Goal: Information Seeking & Learning: Find specific fact

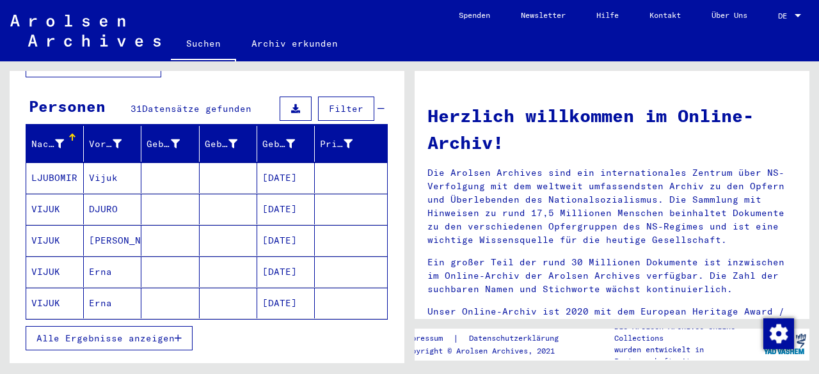
scroll to position [128, 0]
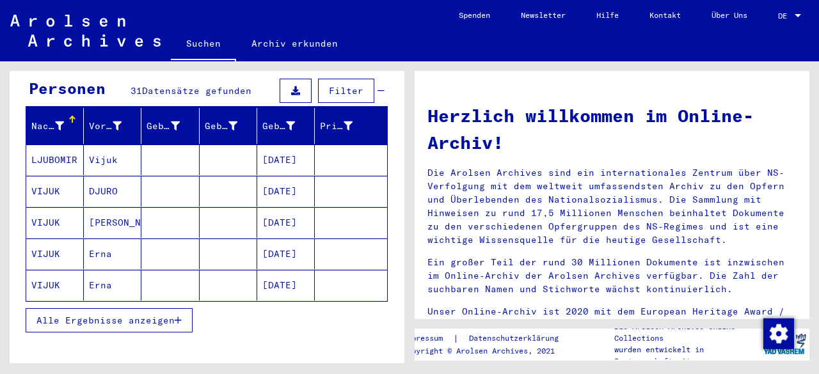
click at [132, 315] on span "Alle Ergebnisse anzeigen" at bounding box center [105, 321] width 138 height 12
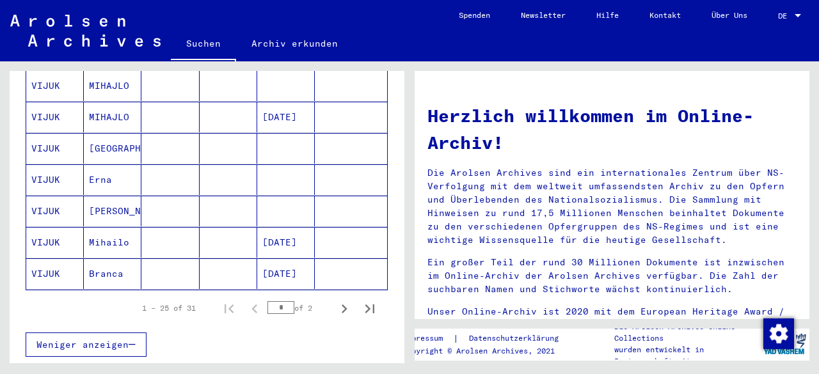
scroll to position [768, 0]
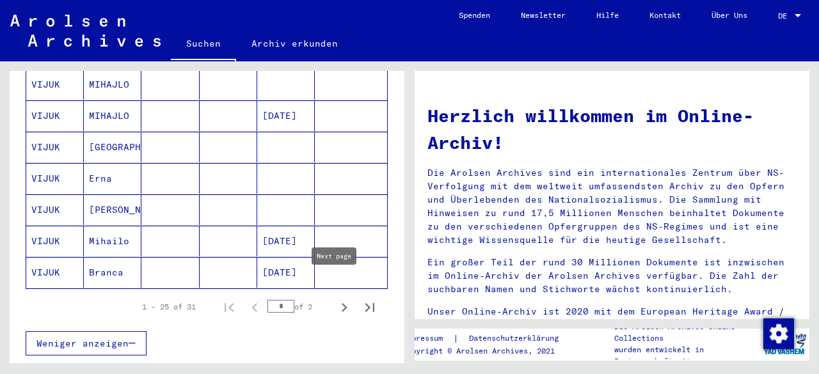
click at [335, 299] on icon "Next page" at bounding box center [344, 308] width 18 height 18
type input "*"
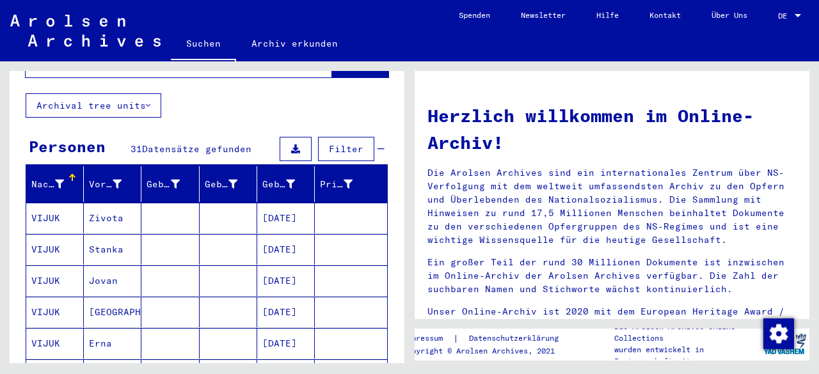
scroll to position [0, 0]
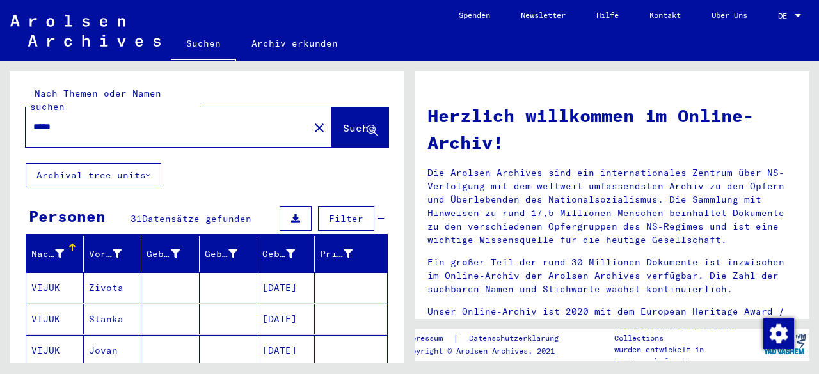
click at [81, 120] on input "*****" at bounding box center [163, 126] width 260 height 13
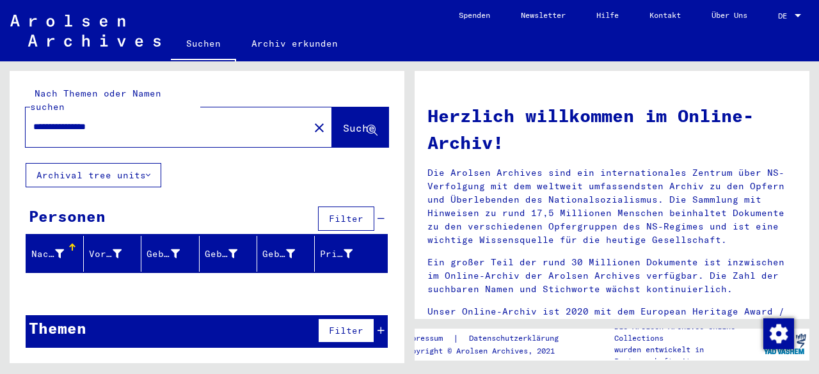
drag, startPoint x: 133, startPoint y: 119, endPoint x: 63, endPoint y: 118, distance: 69.8
click at [63, 120] on input "**********" at bounding box center [163, 126] width 260 height 13
type input "**********"
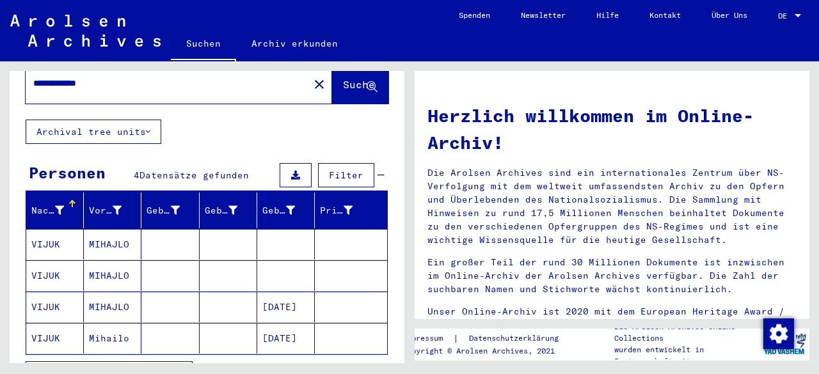
scroll to position [64, 0]
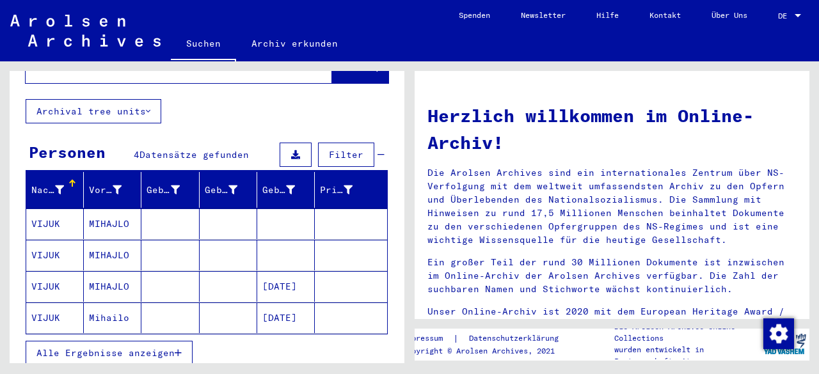
click at [143, 275] on mat-cell at bounding box center [170, 286] width 58 height 31
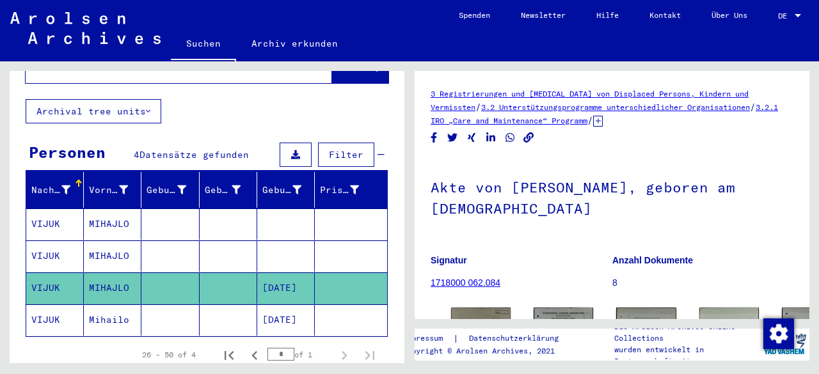
scroll to position [128, 0]
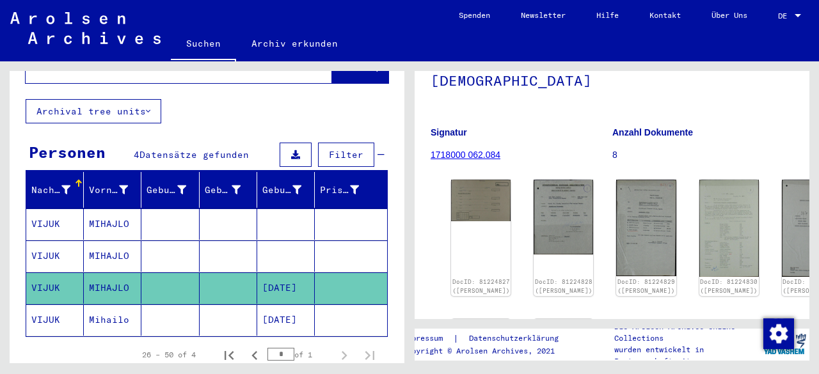
click at [343, 305] on mat-cell at bounding box center [351, 320] width 72 height 31
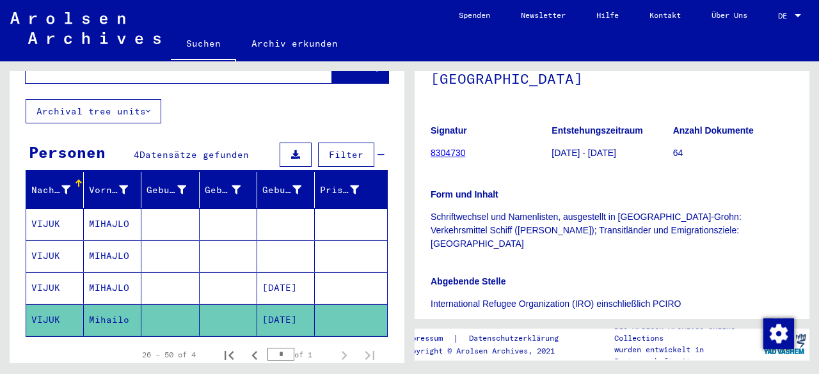
scroll to position [256, 0]
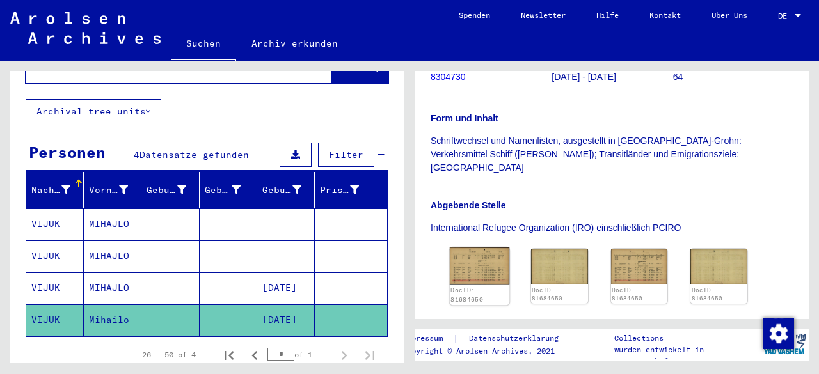
click at [474, 255] on img at bounding box center [480, 266] width 60 height 37
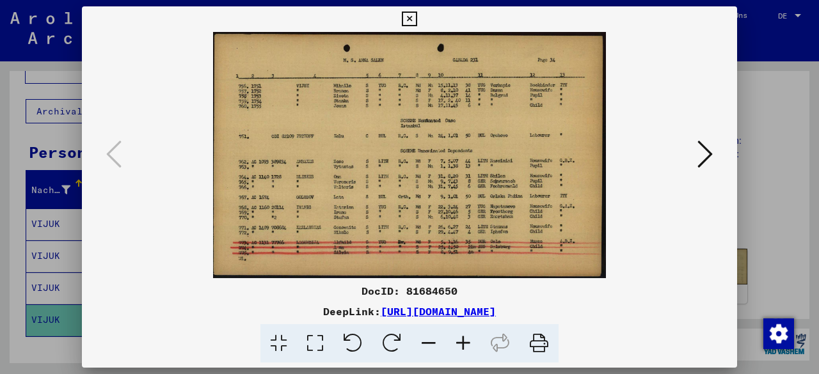
click at [470, 339] on icon at bounding box center [463, 344] width 35 height 39
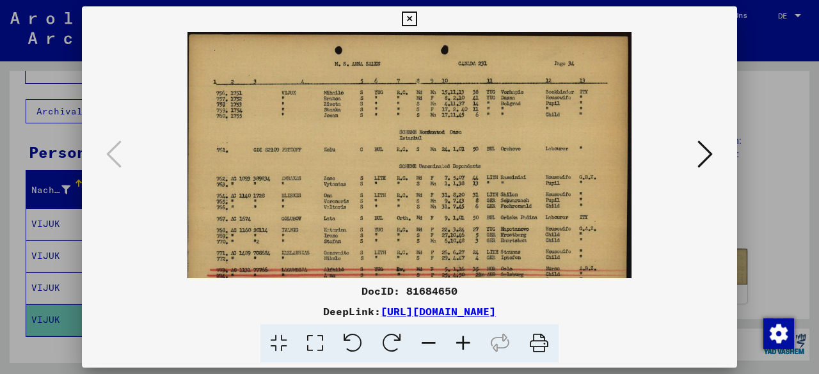
click at [470, 339] on icon at bounding box center [463, 344] width 35 height 39
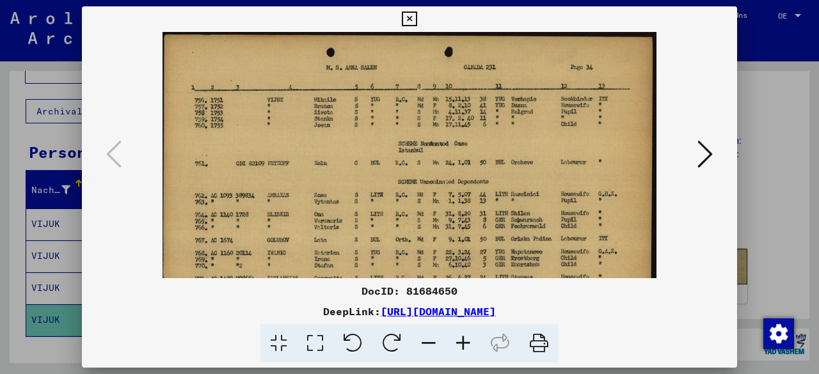
click at [470, 339] on icon at bounding box center [463, 344] width 35 height 39
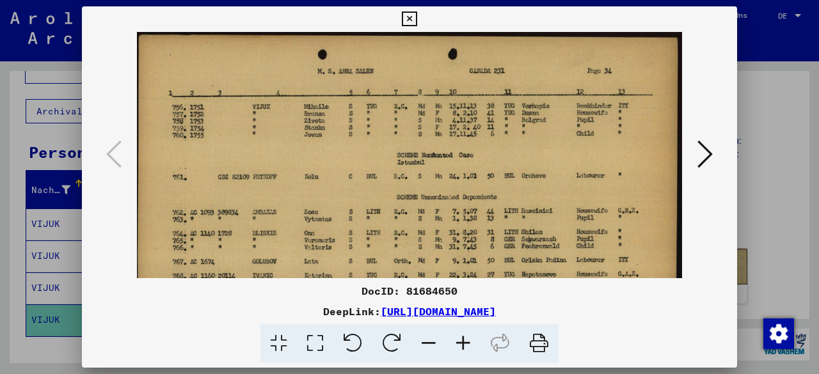
click at [470, 340] on icon at bounding box center [463, 344] width 35 height 39
click at [470, 341] on icon at bounding box center [463, 344] width 35 height 39
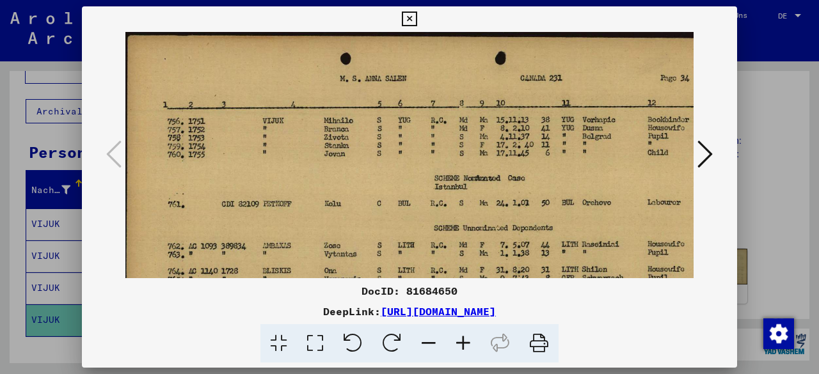
click at [470, 341] on icon at bounding box center [463, 344] width 35 height 39
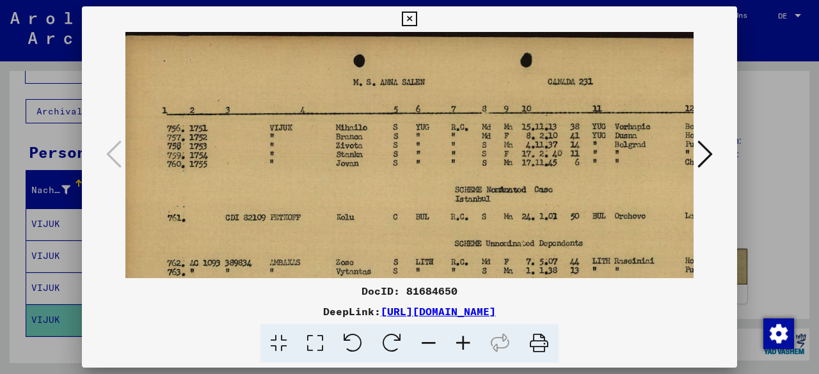
scroll to position [0, 9]
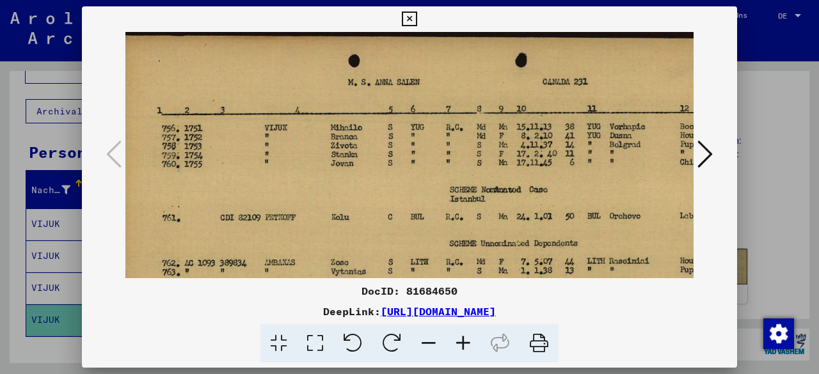
drag, startPoint x: 439, startPoint y: 178, endPoint x: 431, endPoint y: 184, distance: 10.0
click at [431, 184] on img at bounding box center [465, 251] width 699 height 438
click at [408, 21] on icon at bounding box center [409, 19] width 15 height 15
